Goal: Task Accomplishment & Management: Manage account settings

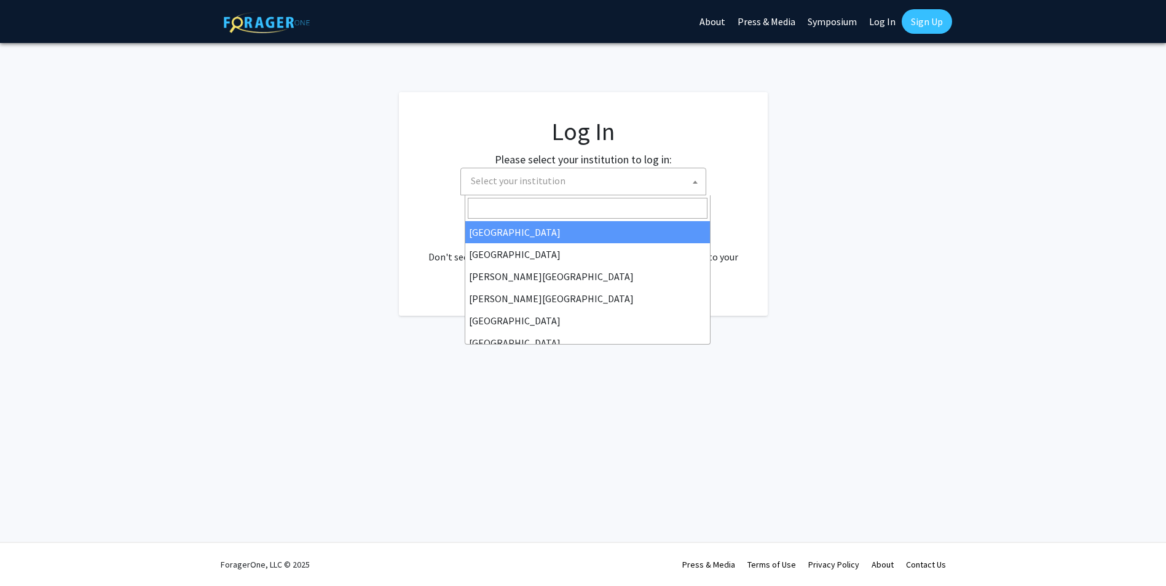
click at [576, 184] on span "Select your institution" at bounding box center [586, 180] width 240 height 25
select select "34"
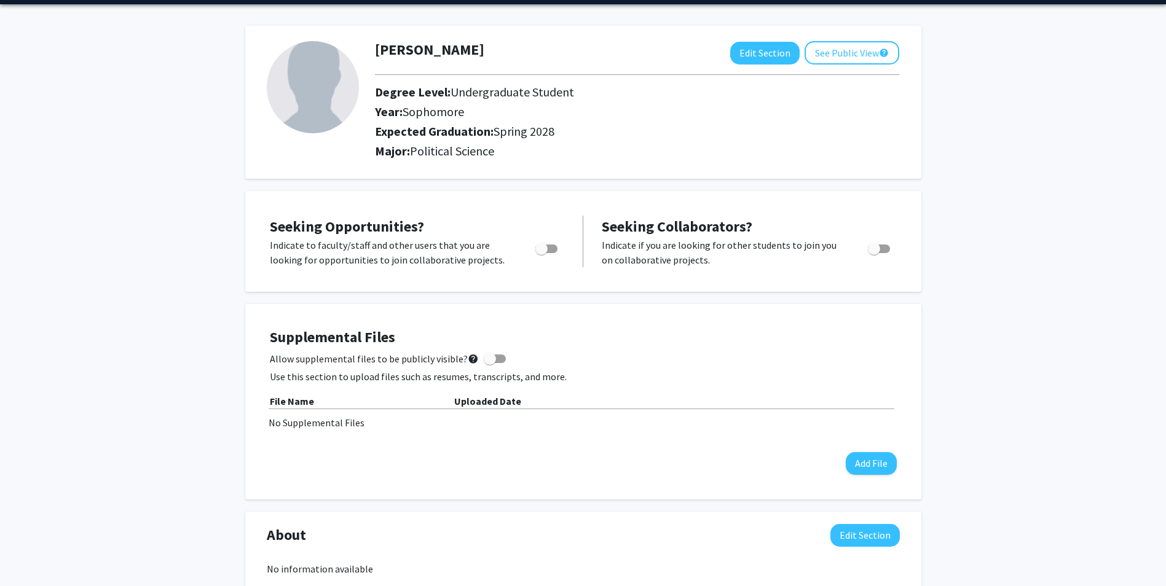
scroll to position [61, 0]
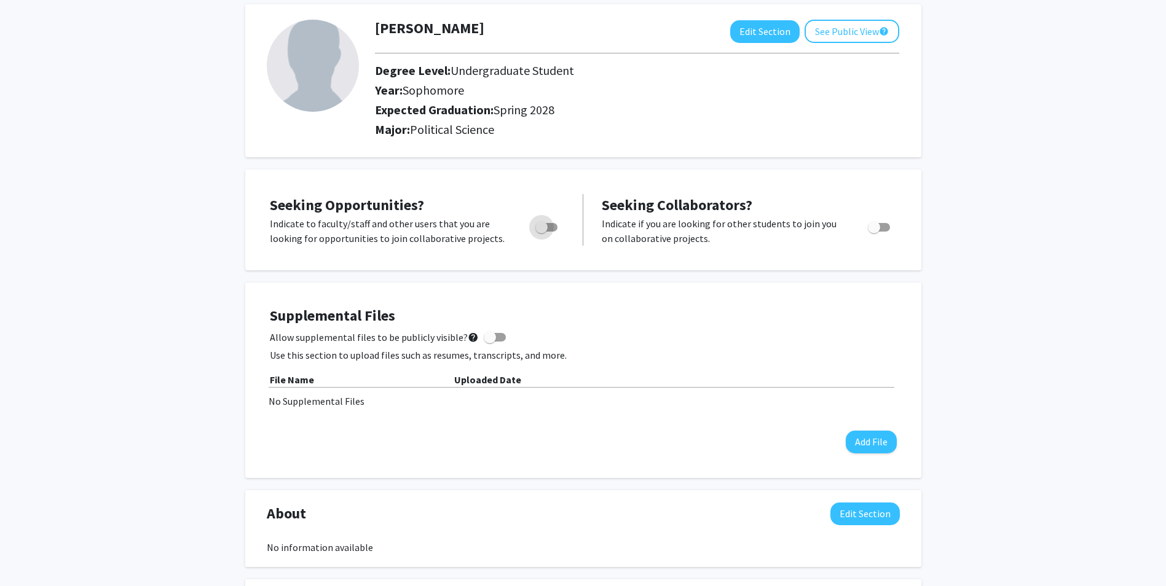
click at [550, 227] on span "Toggle" at bounding box center [546, 227] width 22 height 9
click at [542, 232] on input "Are you actively seeking opportunities?" at bounding box center [541, 232] width 1 height 1
checkbox input "true"
click at [486, 338] on span at bounding box center [490, 337] width 12 height 12
click at [489, 342] on input "Allow supplemental files to be publicly visible? help" at bounding box center [489, 342] width 1 height 1
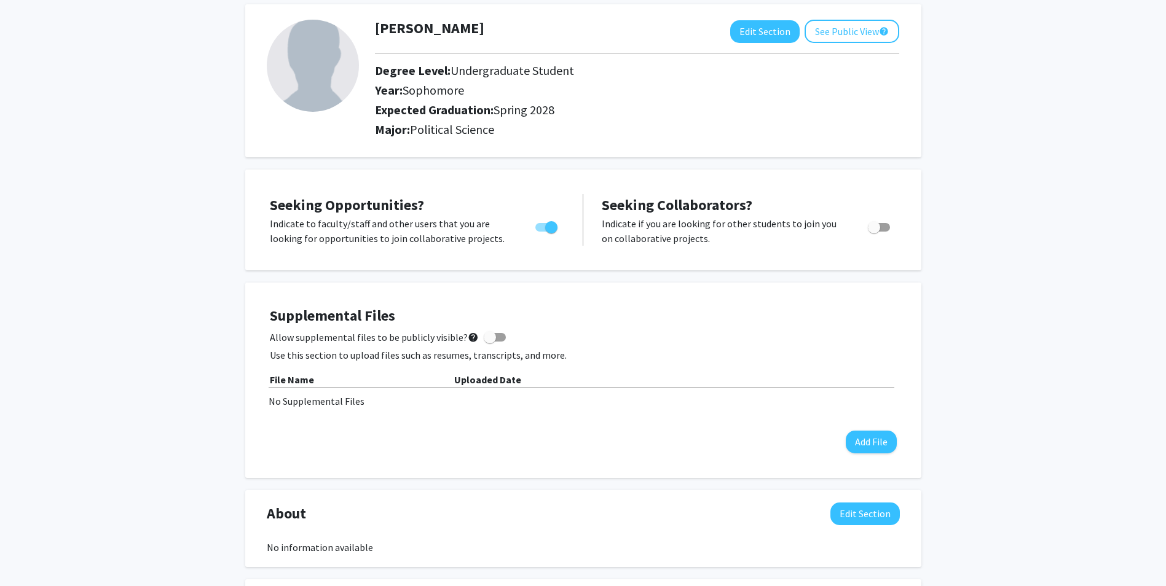
checkbox input "true"
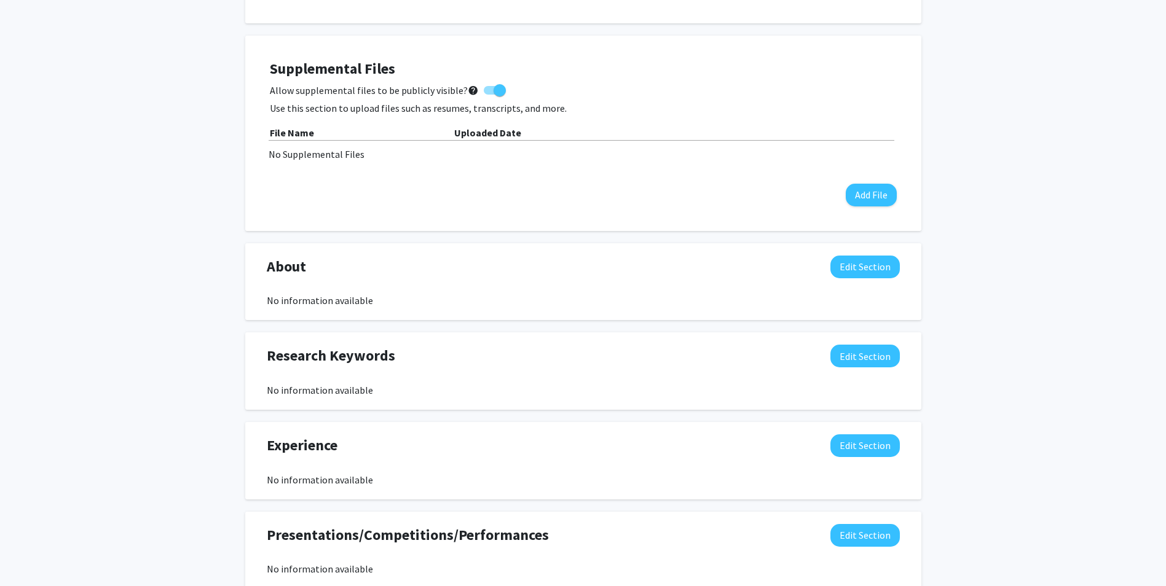
scroll to position [369, 0]
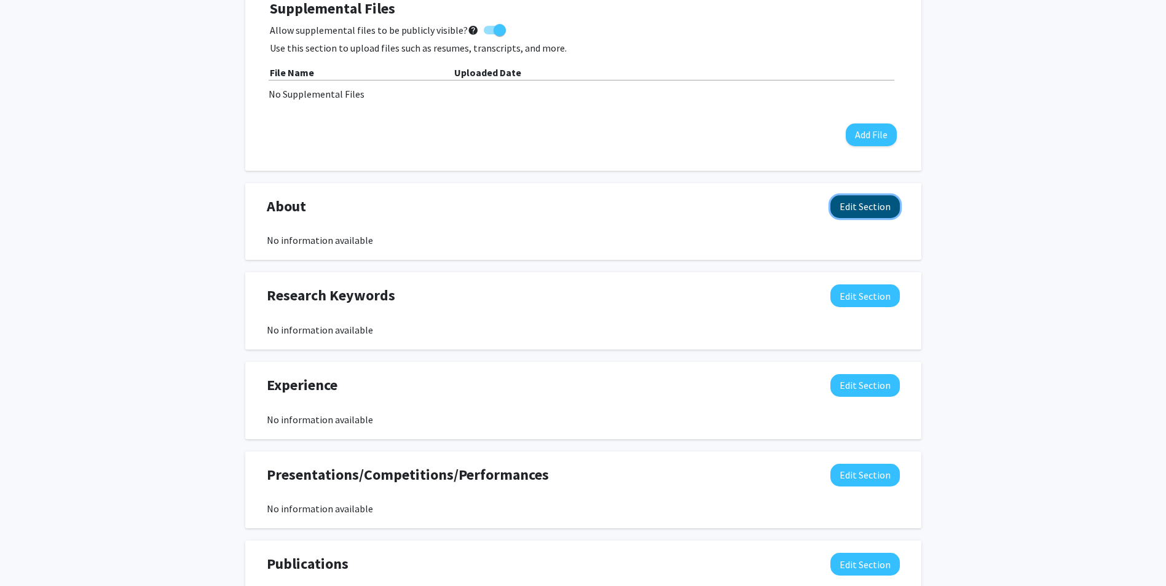
click at [870, 210] on button "Edit Section" at bounding box center [865, 206] width 69 height 23
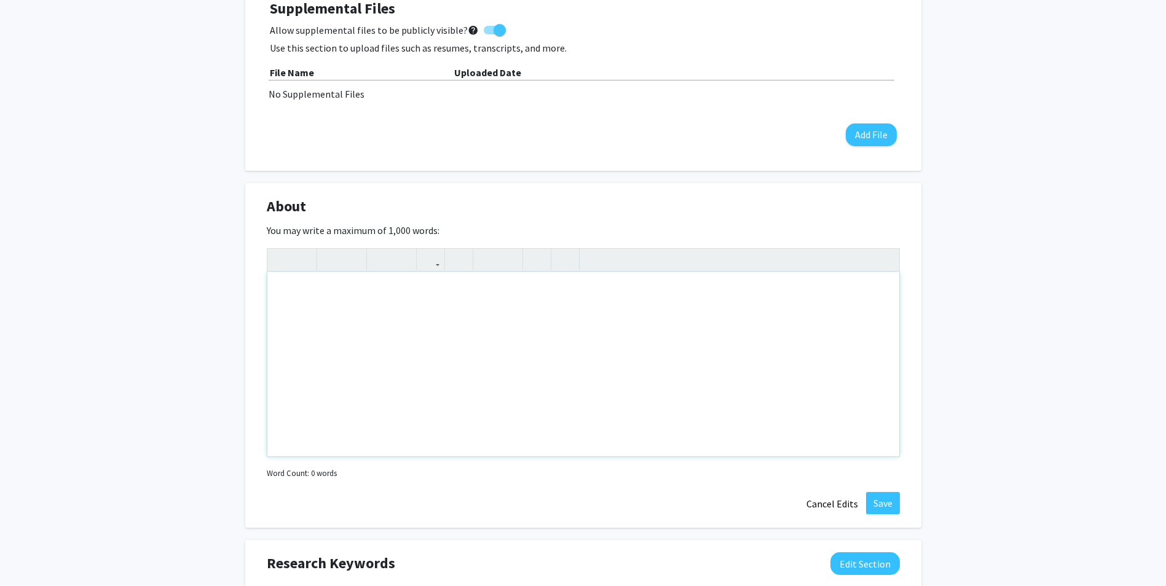
scroll to position [553, 0]
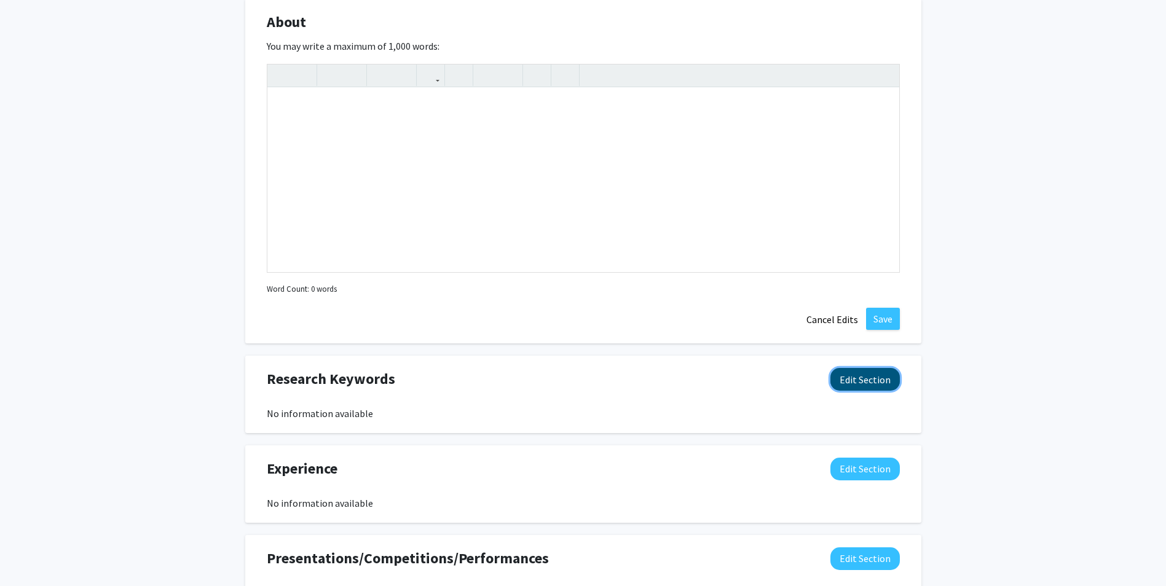
click at [861, 385] on button "Edit Section" at bounding box center [865, 379] width 69 height 23
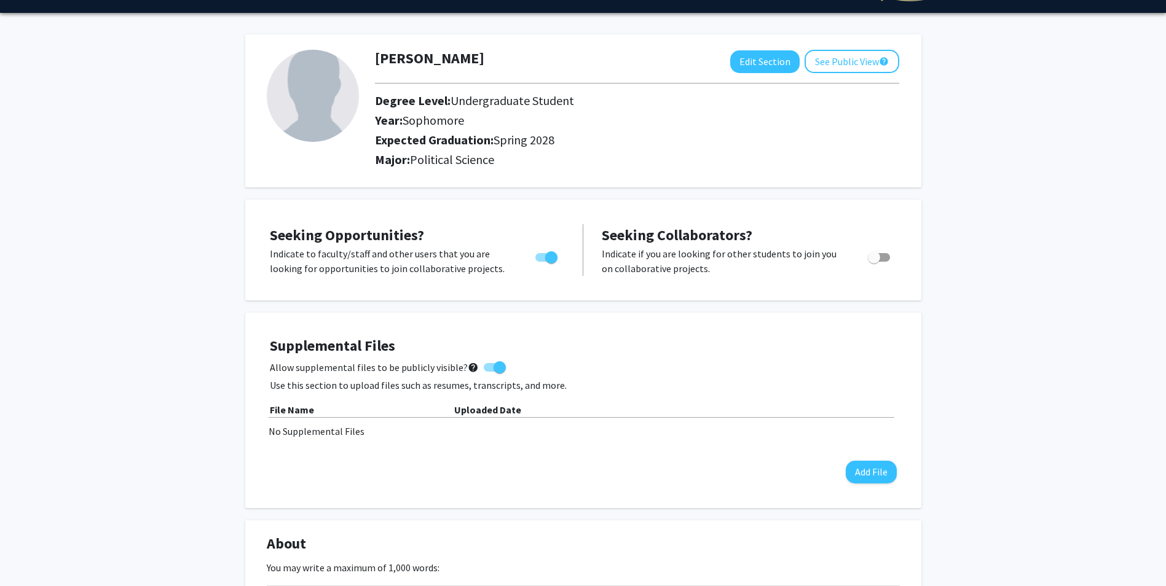
scroll to position [0, 0]
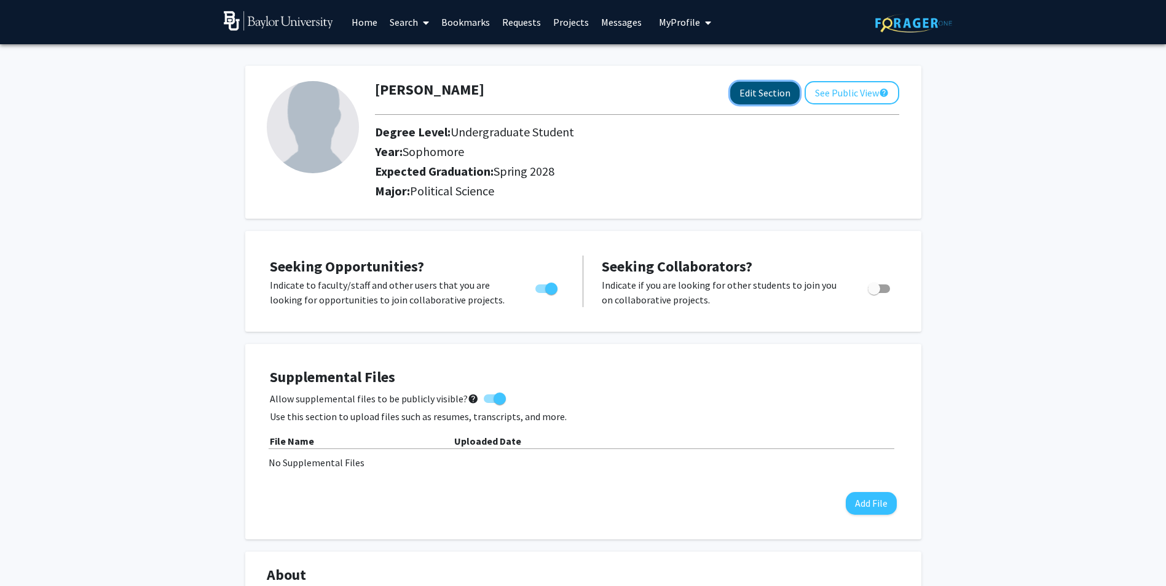
click at [761, 95] on button "Edit Section" at bounding box center [764, 93] width 69 height 23
select select "sophomore"
select select "41: spring_2028"
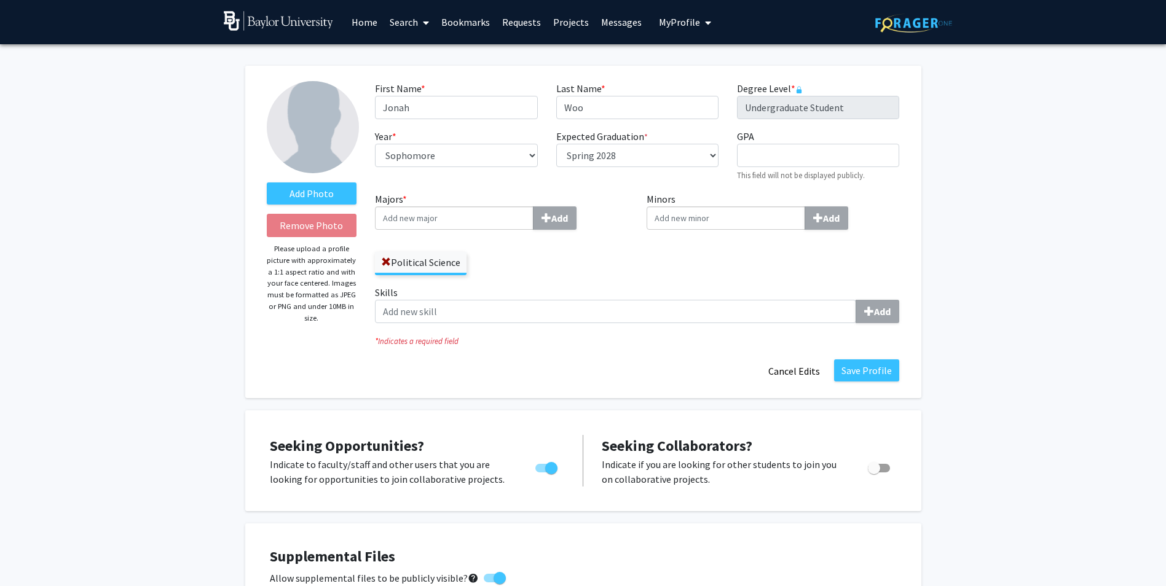
click at [464, 215] on input "Majors * Add" at bounding box center [454, 218] width 159 height 23
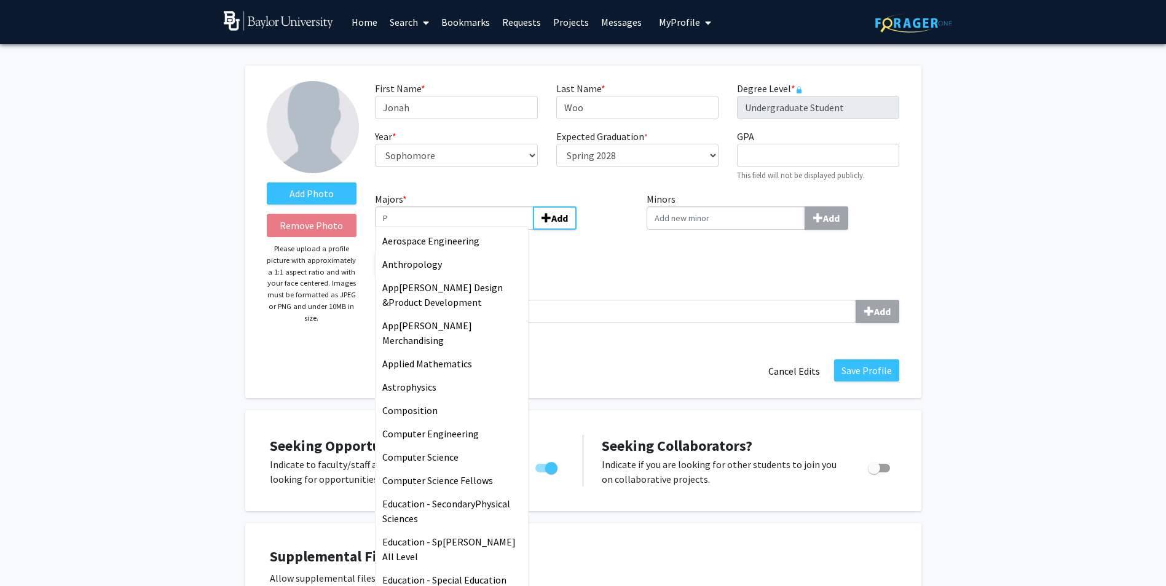
type input "Ph"
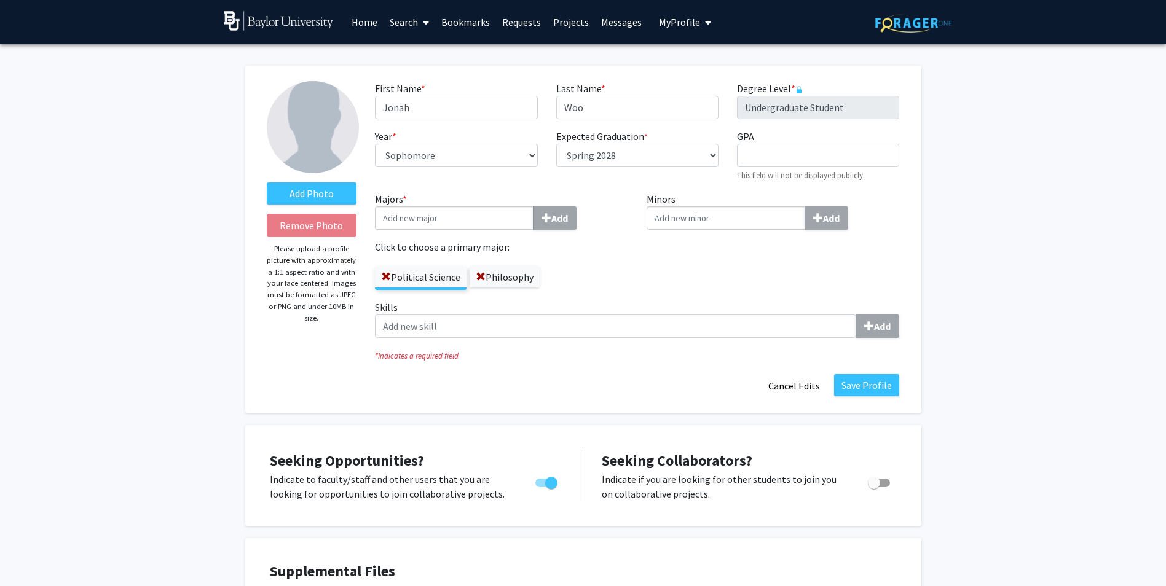
click at [729, 218] on input "Minors Add" at bounding box center [726, 218] width 159 height 23
type input "Histo"
type input "B"
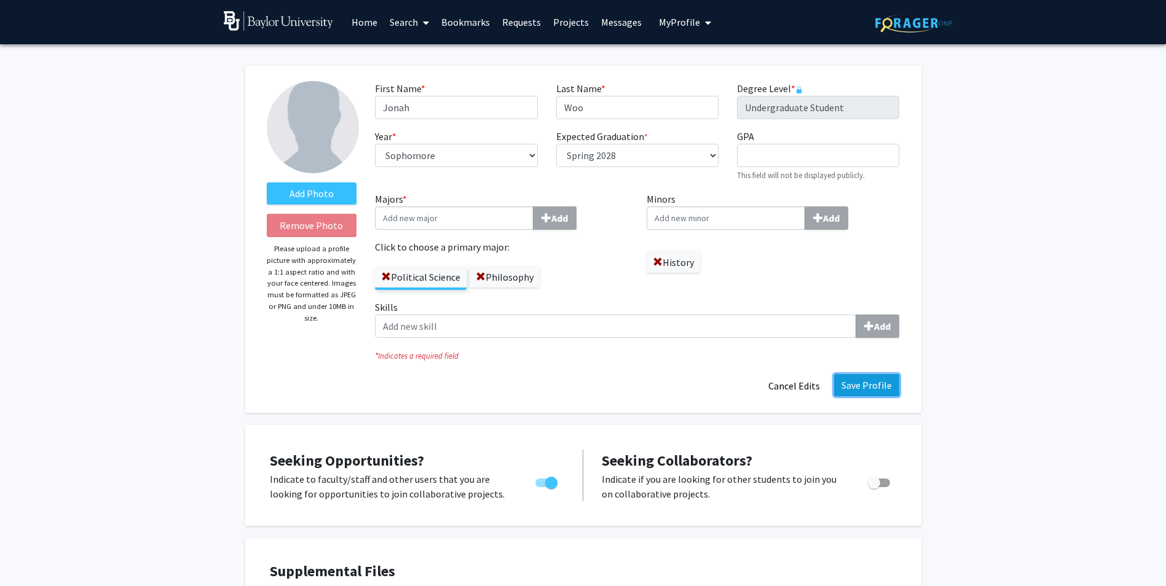
click at [875, 385] on button "Save Profile" at bounding box center [866, 385] width 65 height 22
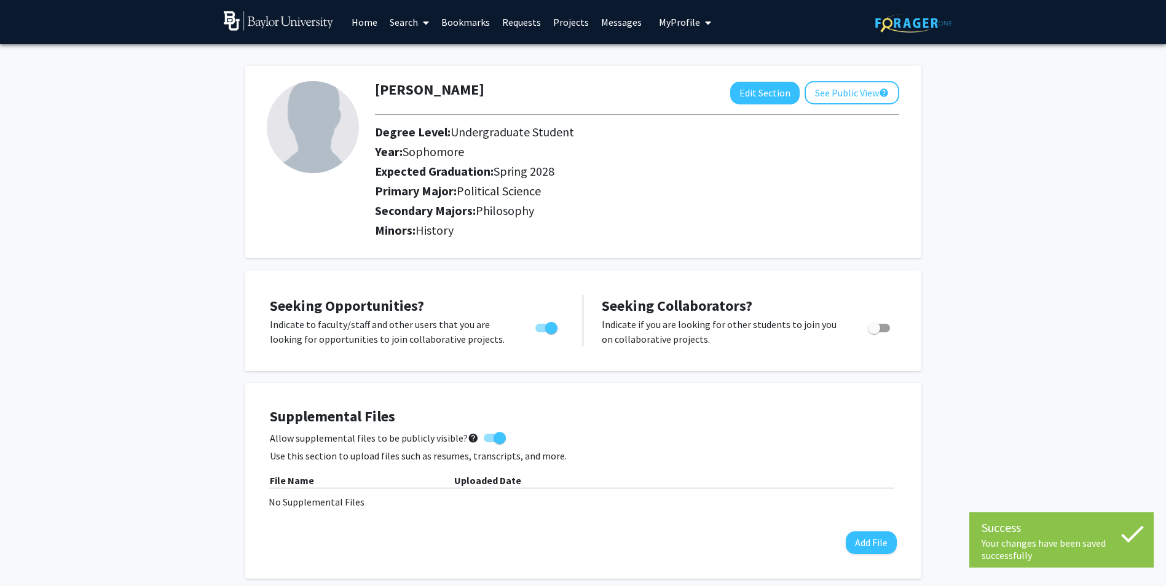
click at [418, 20] on link "Search" at bounding box center [410, 22] width 52 height 43
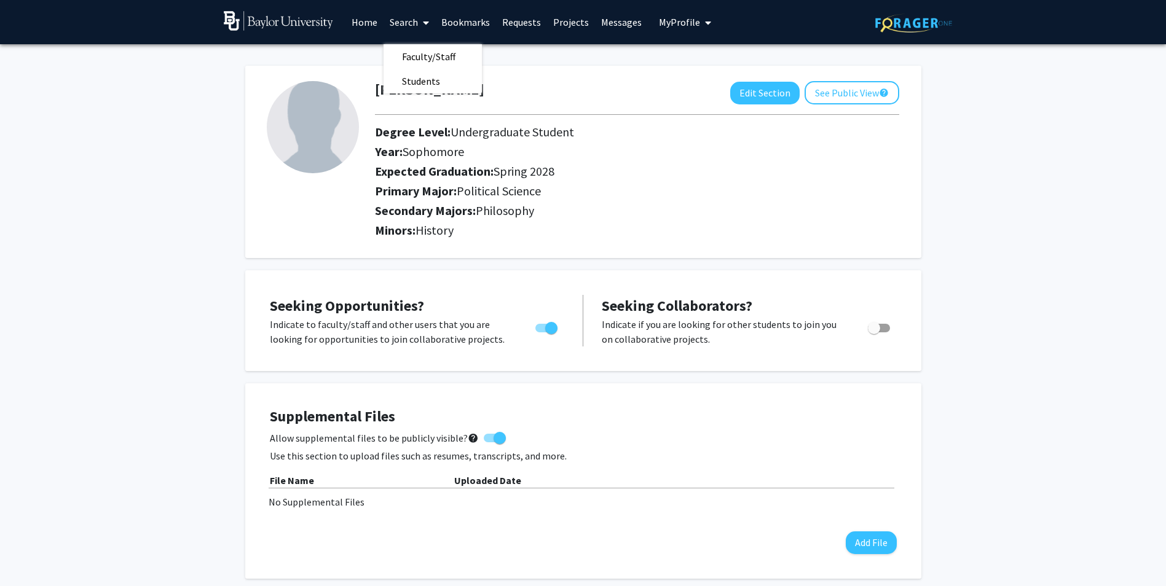
click at [575, 23] on link "Projects" at bounding box center [571, 22] width 48 height 43
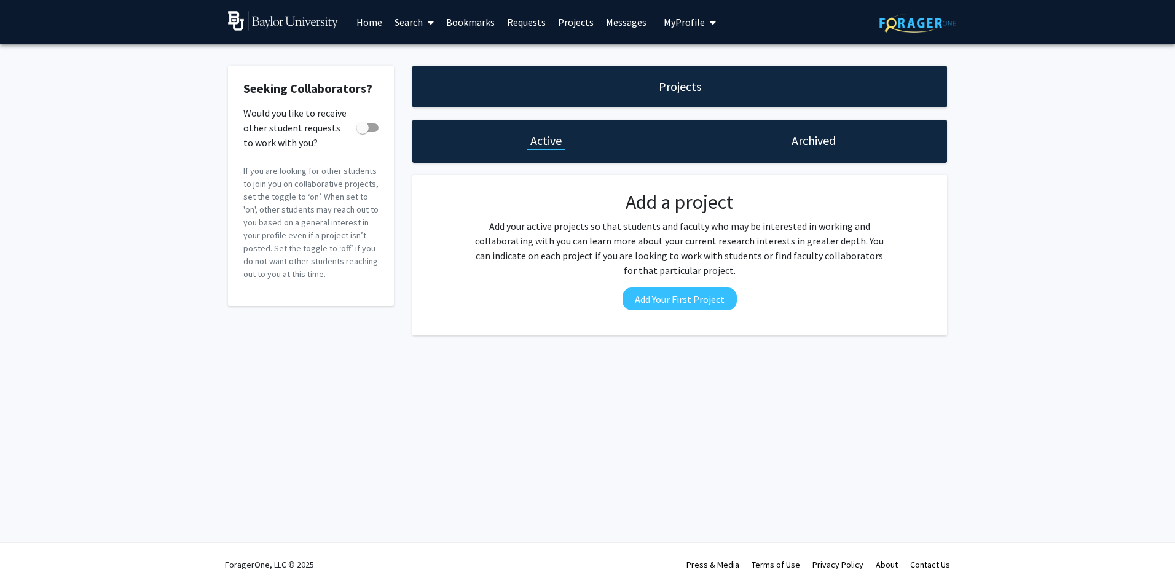
click at [657, 82] on div "Projects" at bounding box center [680, 86] width 50 height 17
click at [408, 18] on link "Search" at bounding box center [415, 22] width 52 height 43
click at [431, 49] on span "Faculty/Staff" at bounding box center [434, 56] width 90 height 25
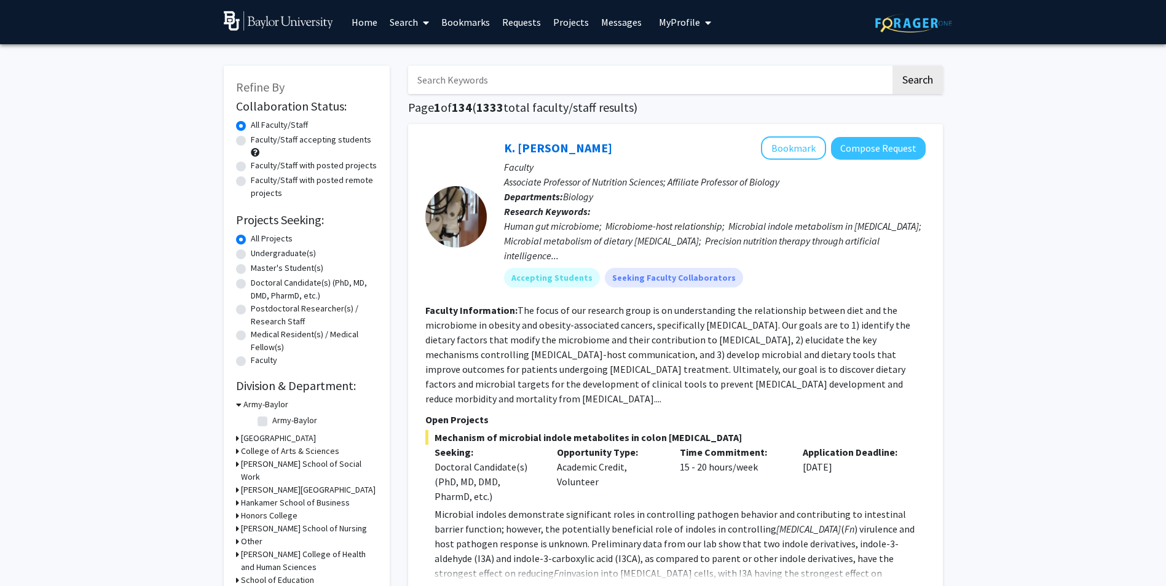
click at [330, 142] on label "Faculty/Staff accepting students" at bounding box center [311, 139] width 120 height 13
click at [259, 141] on input "Faculty/Staff accepting students" at bounding box center [255, 137] width 8 height 8
radio input "true"
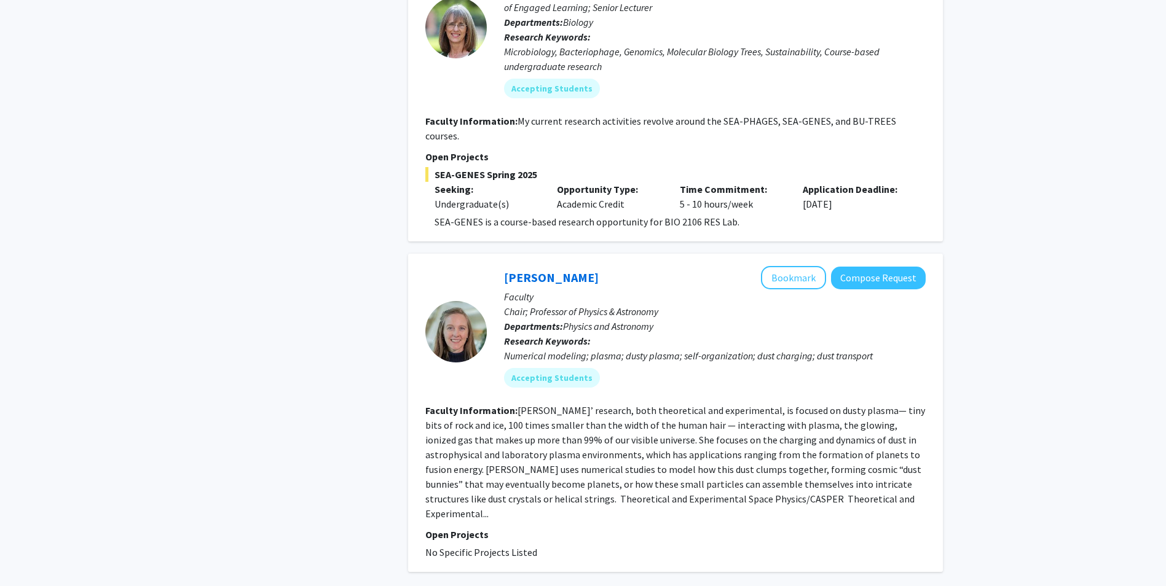
scroll to position [5077, 0]
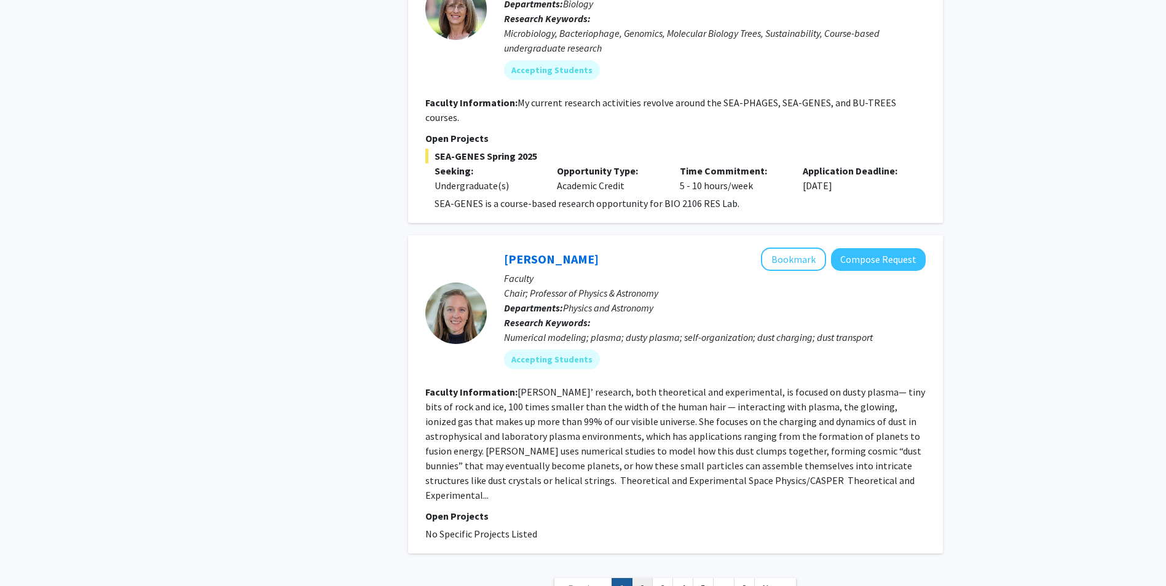
click at [645, 578] on link "2" at bounding box center [642, 589] width 21 height 22
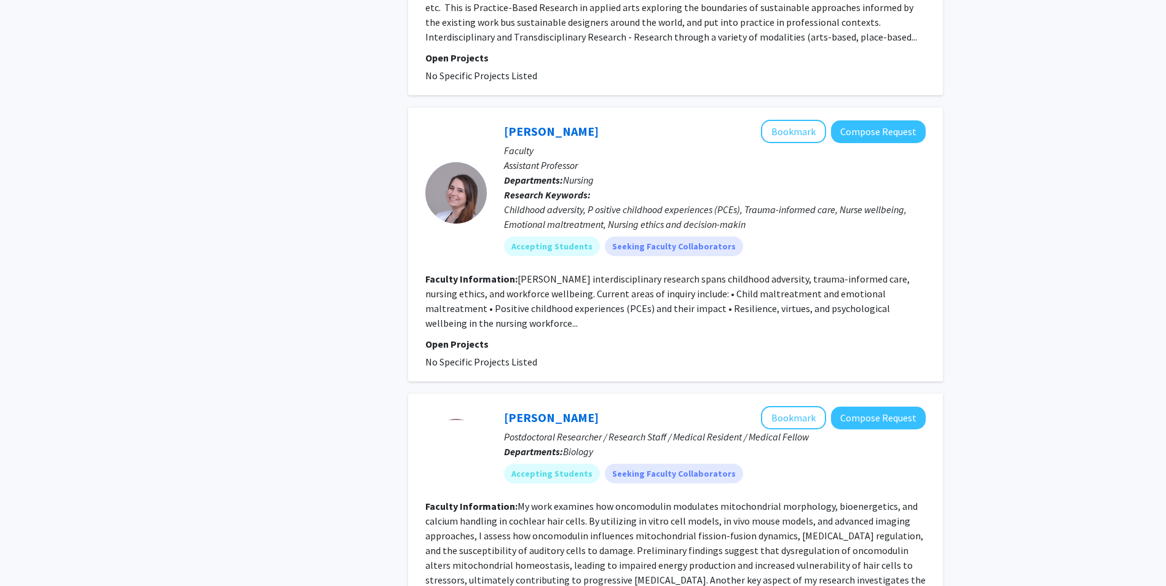
scroll to position [2718, 0]
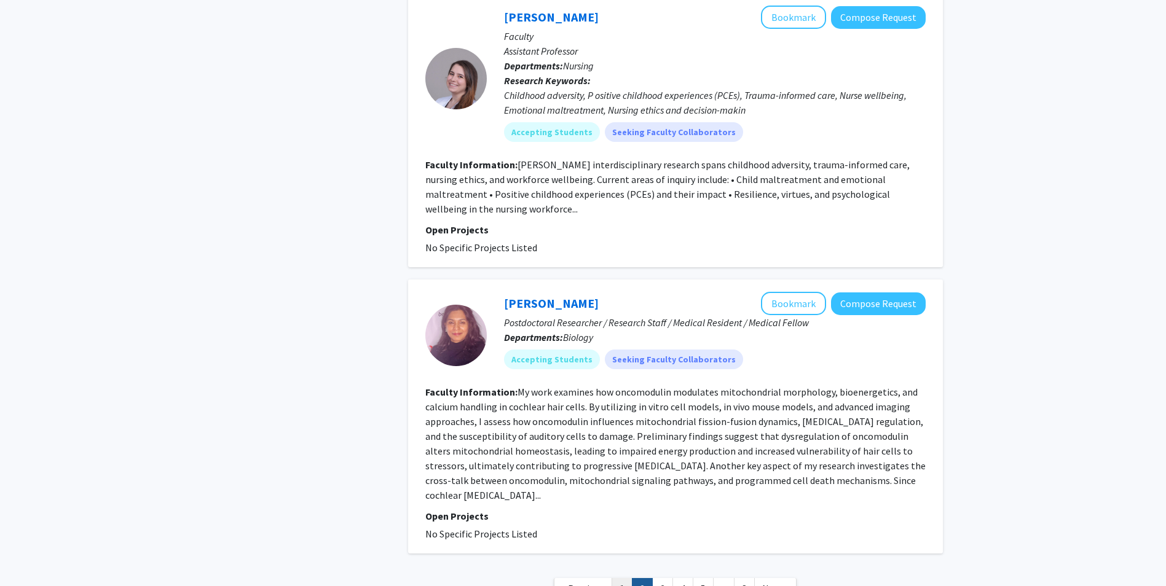
click at [624, 578] on link "1" at bounding box center [622, 589] width 21 height 22
